Goal: Find contact information: Find contact information

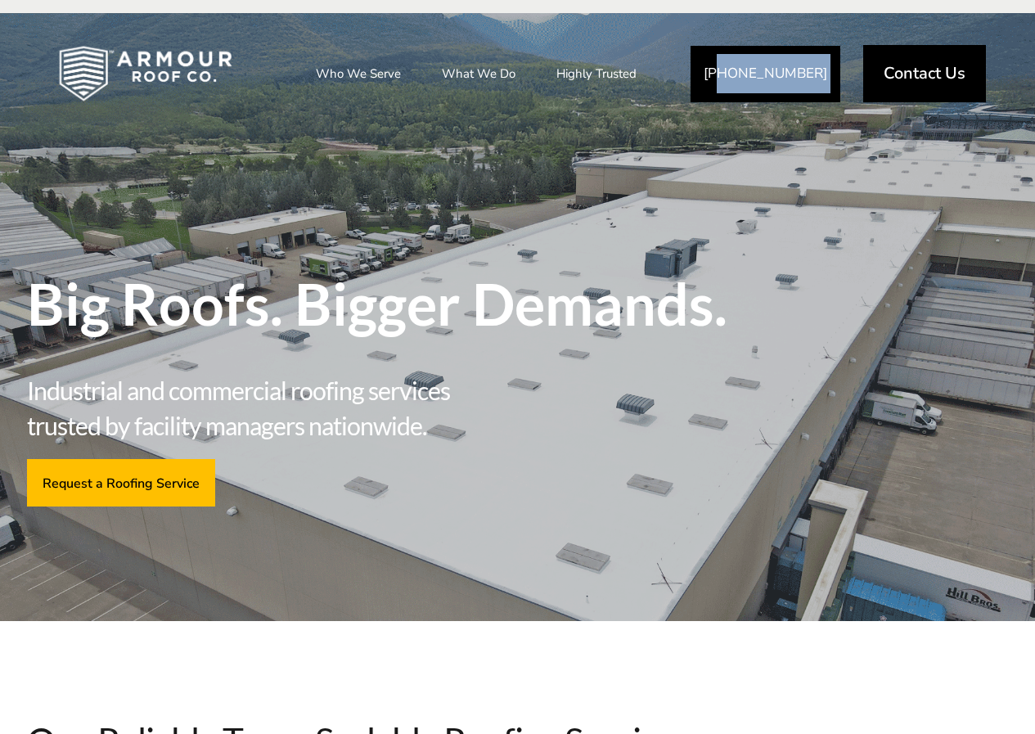
copy link "02) 289-7869"
copy link "402) 289-7869"
drag, startPoint x: 857, startPoint y: 69, endPoint x: 732, endPoint y: 71, distance: 125.2
click at [732, 71] on div "[PHONE_NUMBER] Contact Us" at bounding box center [837, 73] width 295 height 69
click at [927, 74] on span "Contact Us" at bounding box center [924, 73] width 82 height 16
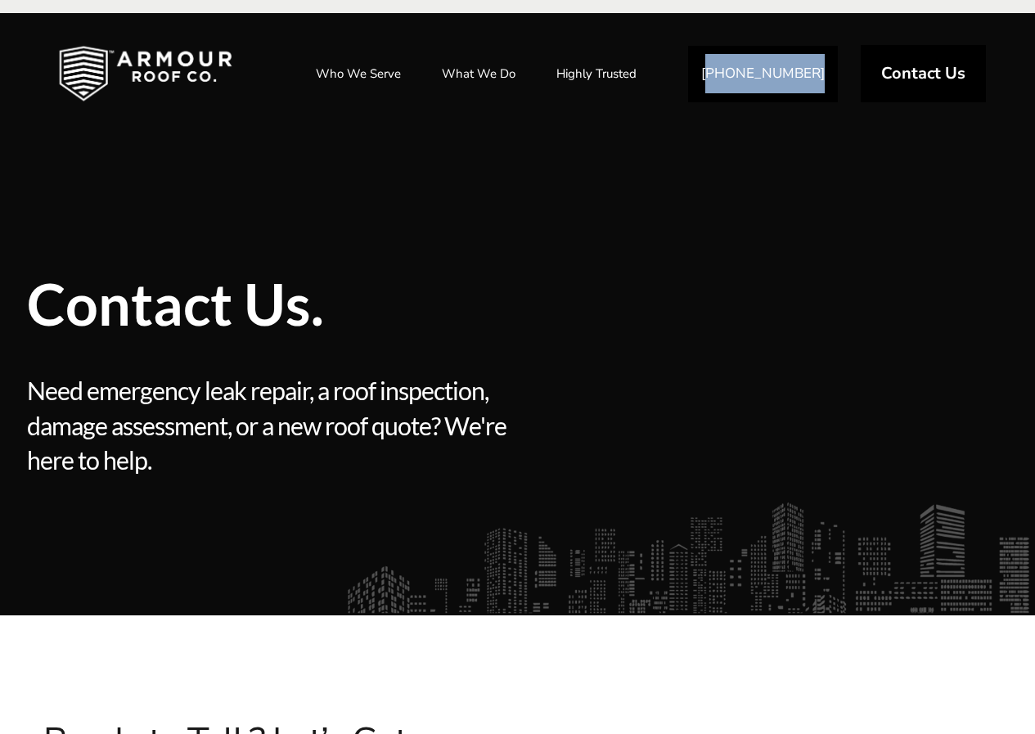
copy link "402) 289-7869"
drag, startPoint x: 841, startPoint y: 70, endPoint x: 729, endPoint y: 74, distance: 112.2
click at [729, 74] on div "[PHONE_NUMBER] Contact Us" at bounding box center [837, 73] width 298 height 69
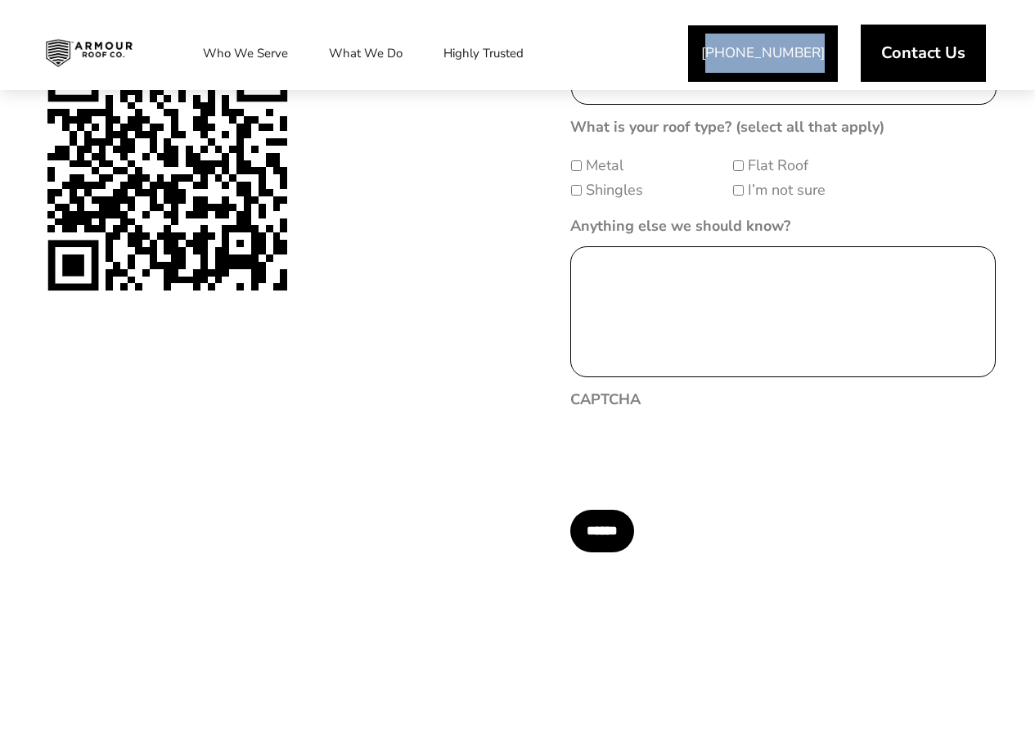
scroll to position [818, 0]
